Goal: Transaction & Acquisition: Purchase product/service

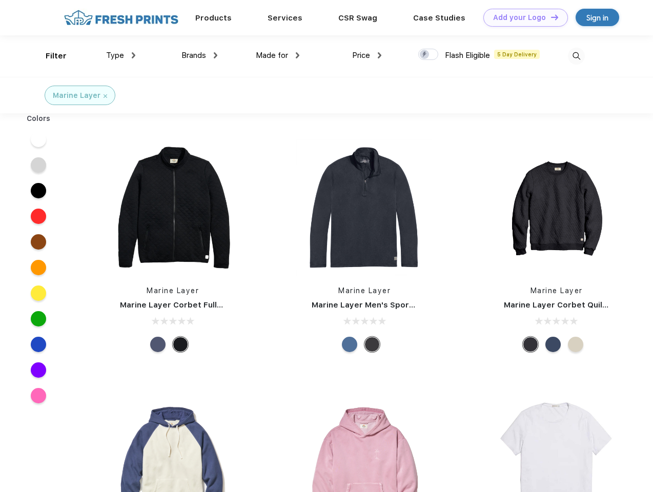
click at [522, 17] on link "Add your Logo Design Tool" at bounding box center [526, 18] width 85 height 18
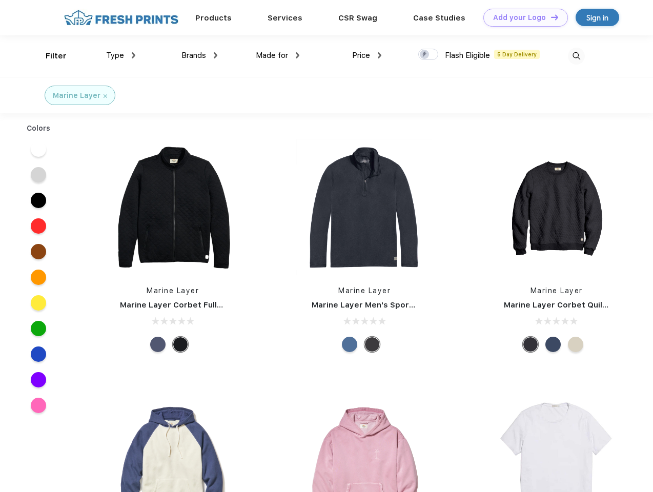
click at [0, 0] on div "Design Tool" at bounding box center [0, 0] width 0 height 0
click at [550, 17] on link "Add your Logo Design Tool" at bounding box center [526, 18] width 85 height 18
click at [49, 56] on div "Filter" at bounding box center [56, 56] width 21 height 12
click at [121, 55] on span "Type" at bounding box center [115, 55] width 18 height 9
click at [199, 55] on span "Brands" at bounding box center [194, 55] width 25 height 9
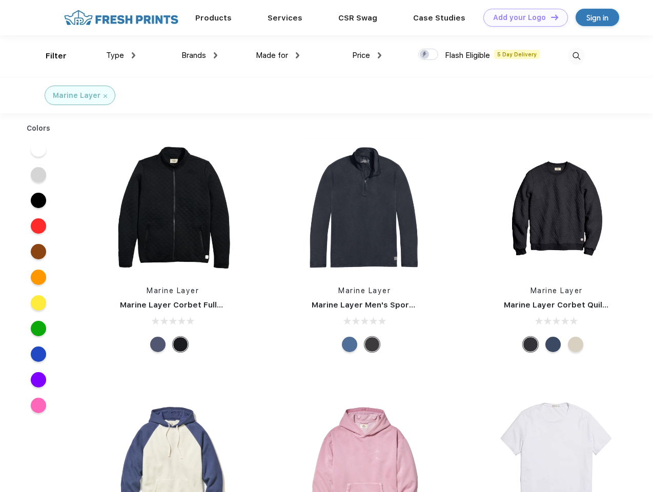
click at [278, 55] on span "Made for" at bounding box center [272, 55] width 32 height 9
click at [367, 55] on span "Price" at bounding box center [361, 55] width 18 height 9
click at [429, 55] on div at bounding box center [428, 54] width 20 height 11
click at [425, 55] on input "checkbox" at bounding box center [421, 51] width 7 height 7
click at [576, 56] on img at bounding box center [576, 56] width 17 height 17
